Goal: Find specific page/section: Find specific page/section

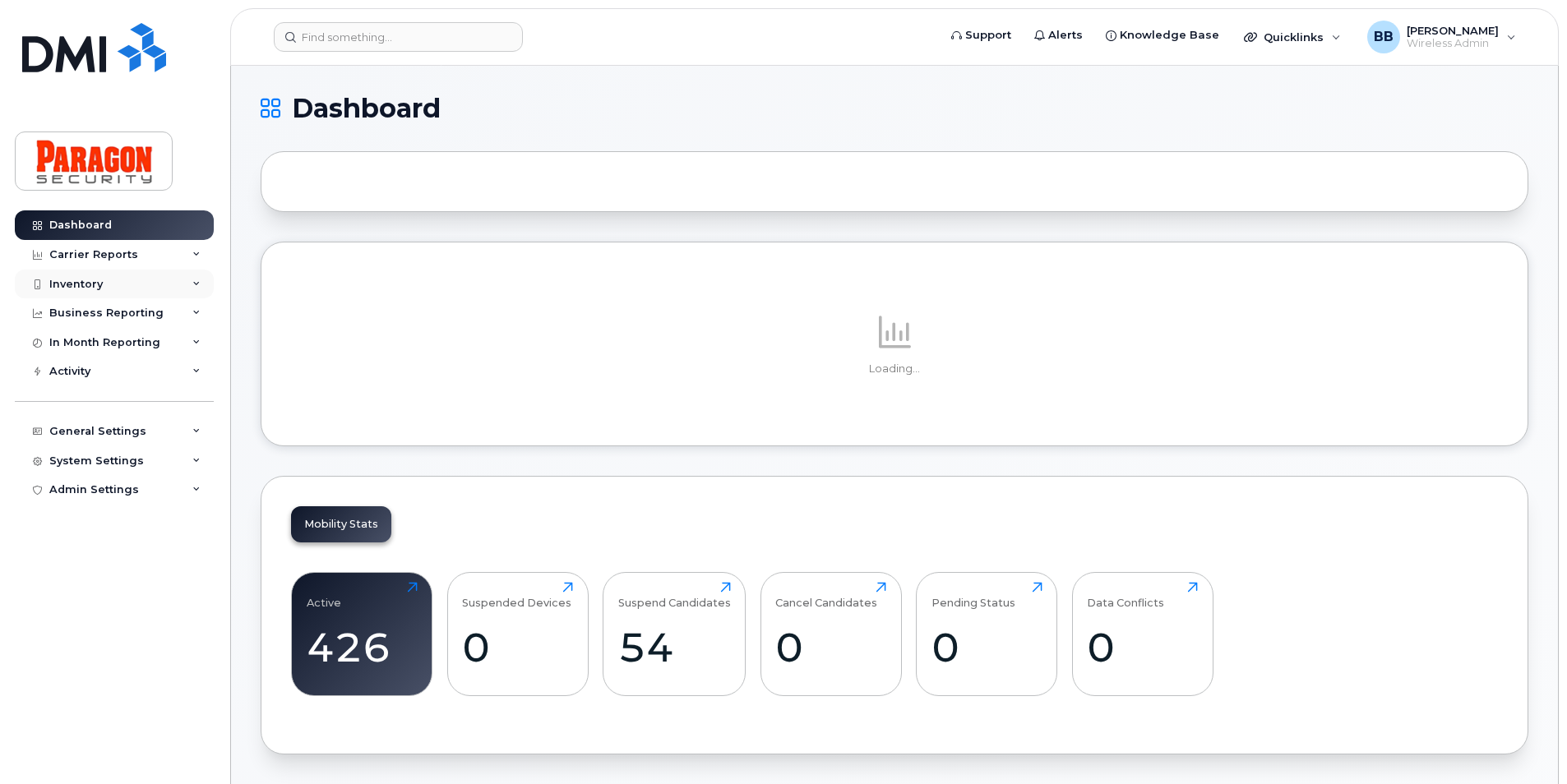
click at [83, 283] on div "Inventory" at bounding box center [76, 284] width 54 height 13
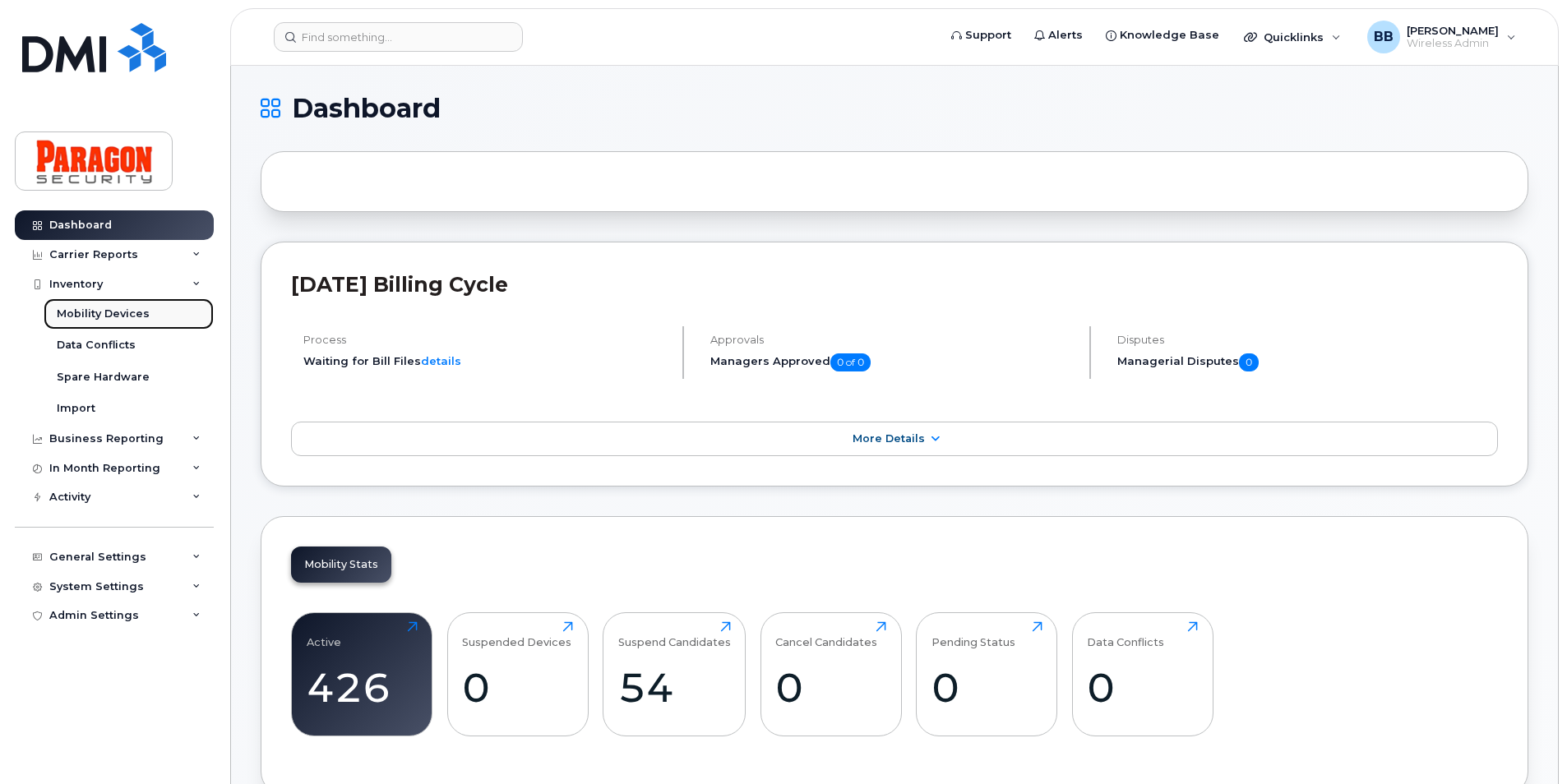
click at [92, 314] on div "Mobility Devices" at bounding box center [103, 314] width 93 height 15
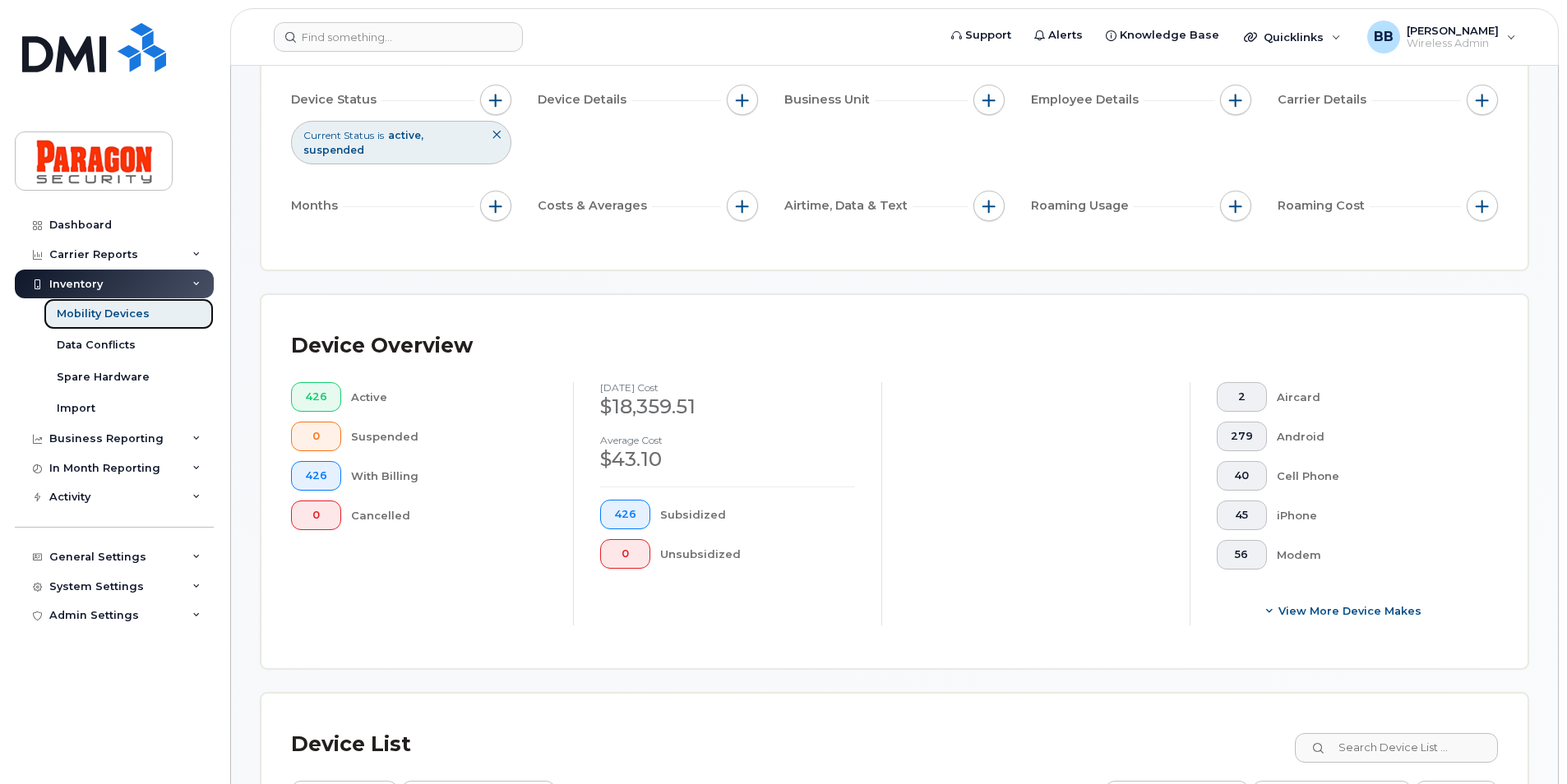
scroll to position [329, 0]
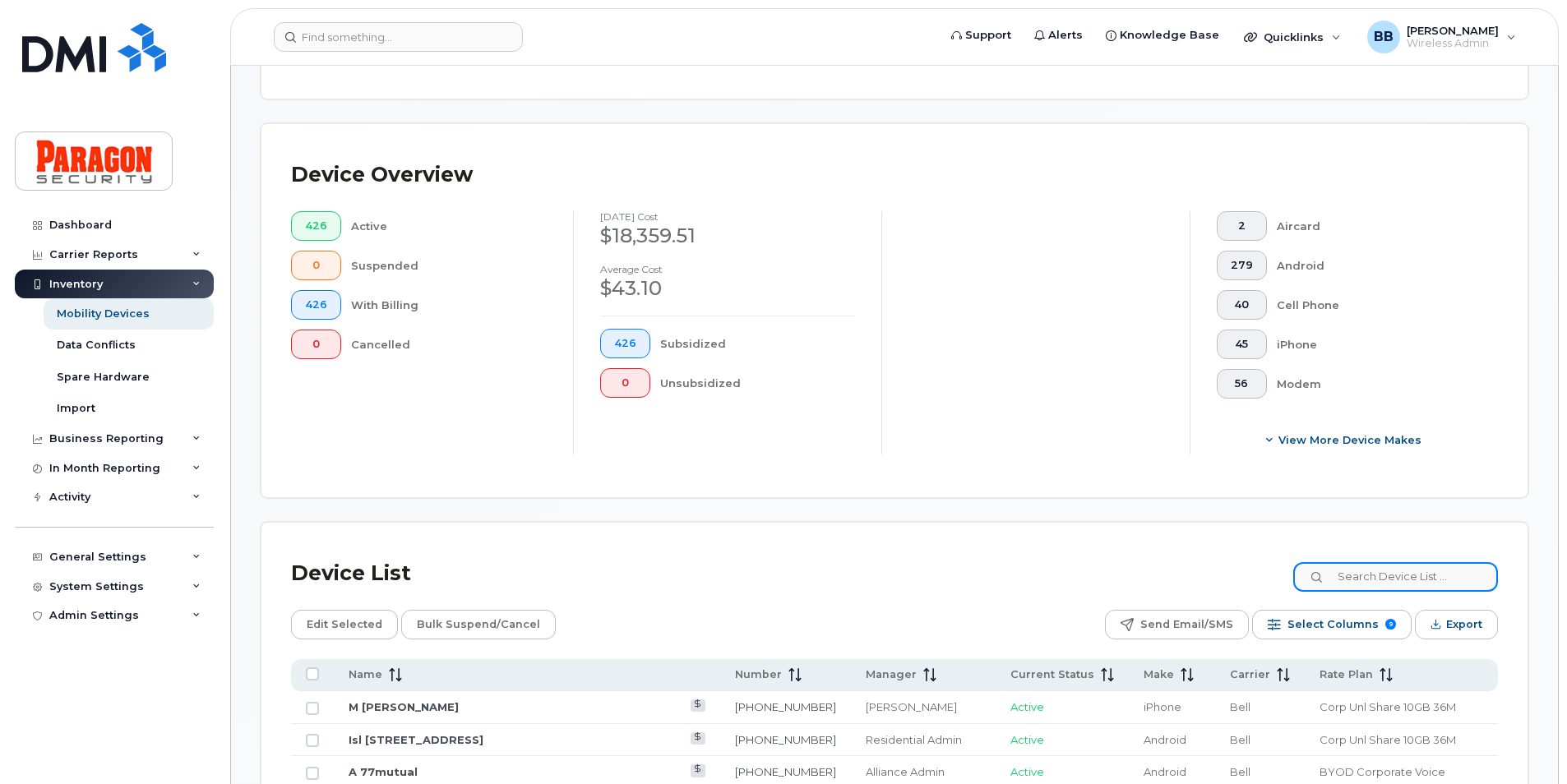
click at [1348, 568] on input at bounding box center [1396, 577] width 205 height 30
type input "2804"
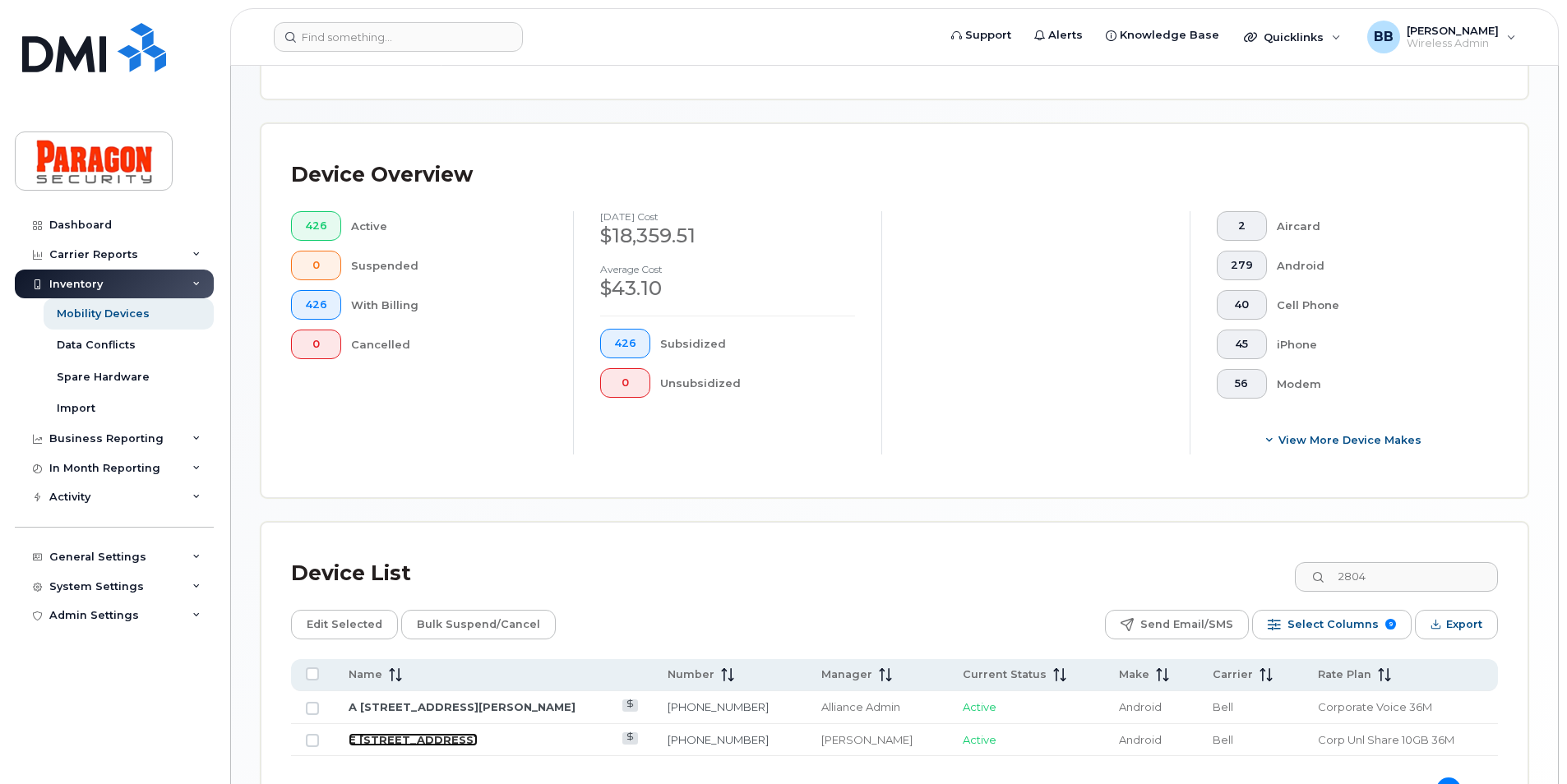
click at [407, 739] on link "E [STREET_ADDRESS]" at bounding box center [413, 740] width 129 height 13
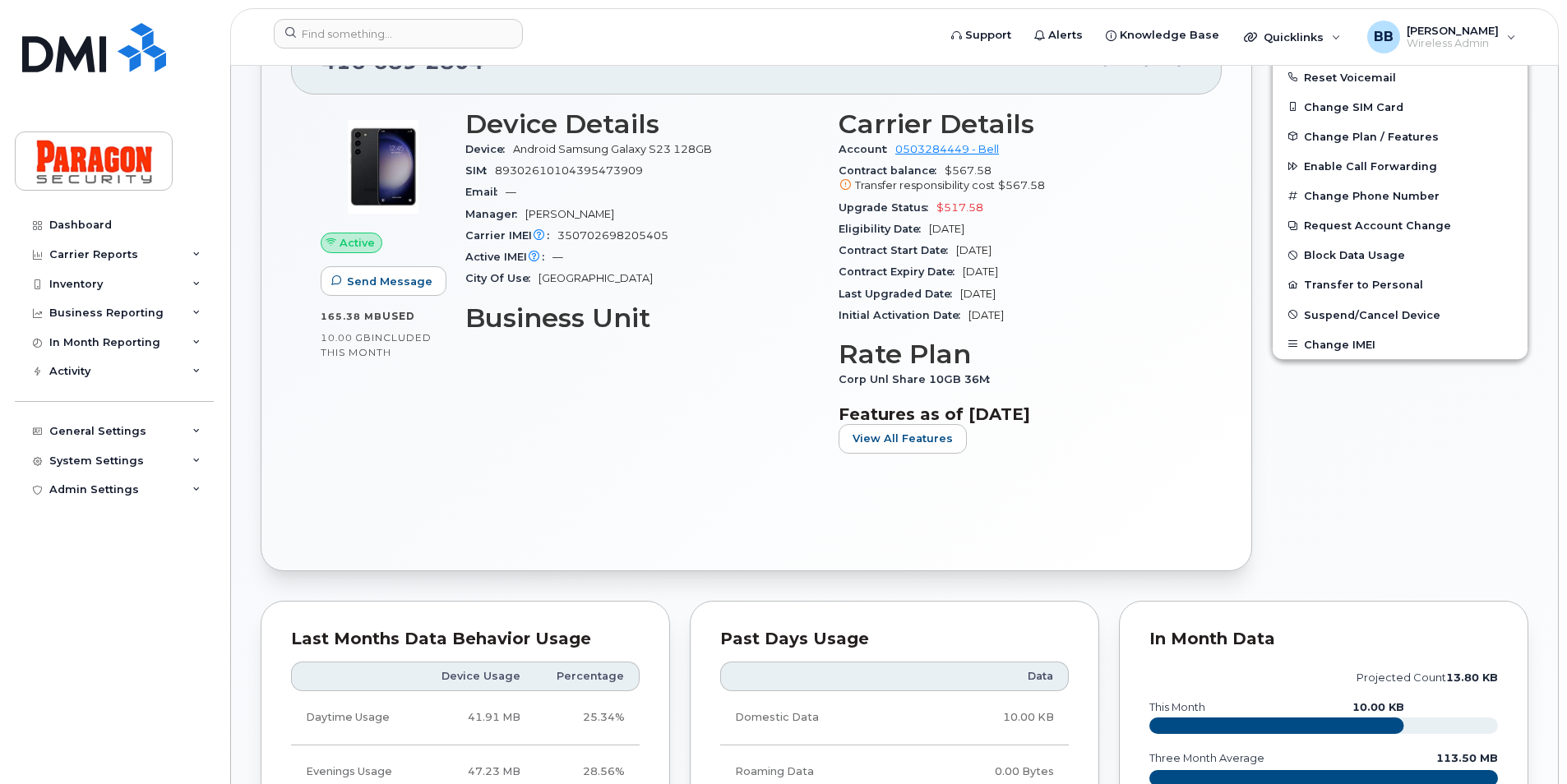
scroll to position [411, 0]
